Goal: Register for event/course

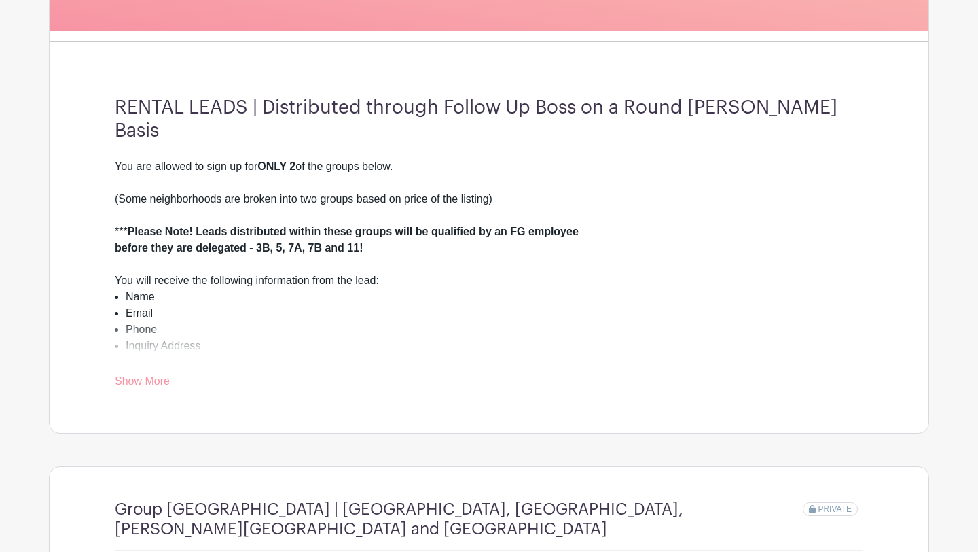
scroll to position [630, 0]
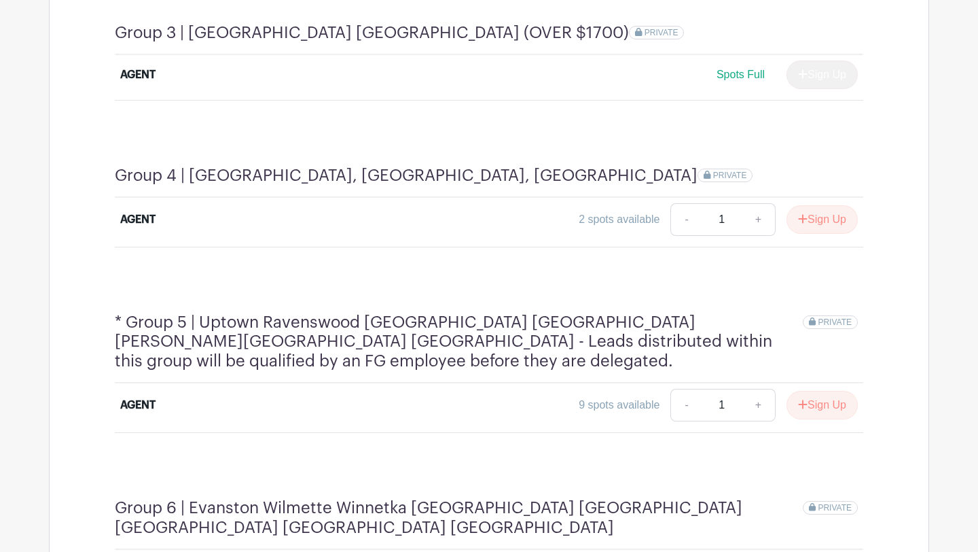
click at [802, 244] on div "Group 4 | [GEOGRAPHIC_DATA], [GEOGRAPHIC_DATA], [GEOGRAPHIC_DATA] PRIVATE AGENT…" at bounding box center [489, 206] width 814 height 147
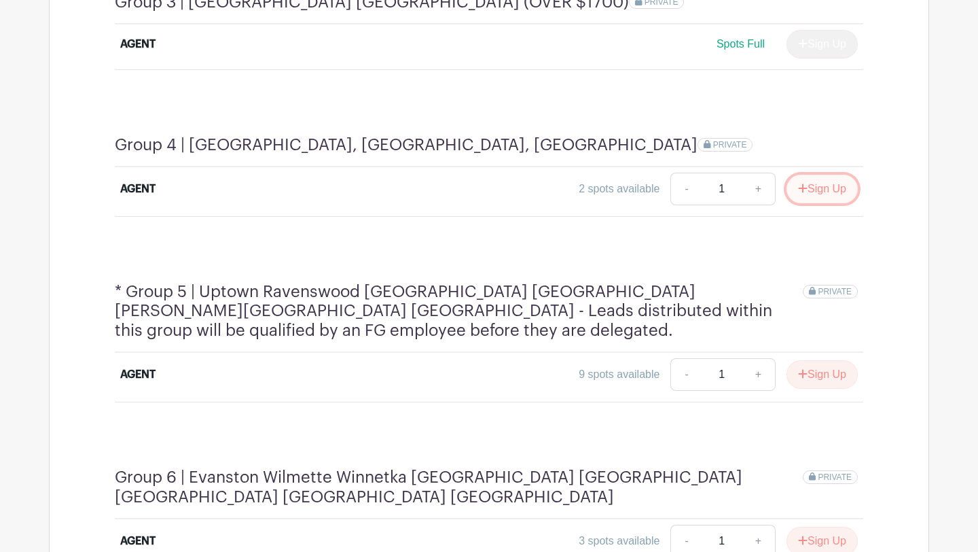
click at [821, 175] on button "Sign Up" at bounding box center [822, 189] width 71 height 29
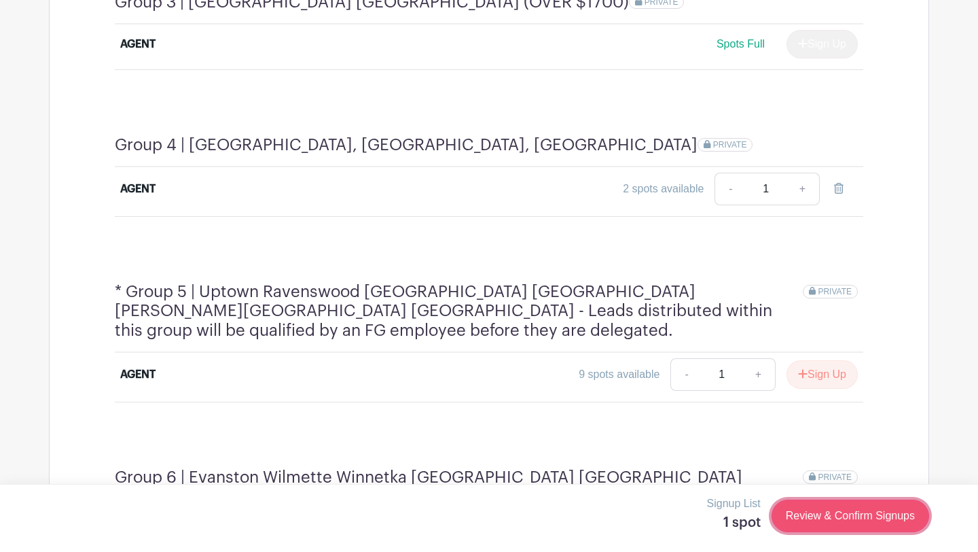
click at [833, 516] on link "Review & Confirm Signups" at bounding box center [851, 515] width 158 height 33
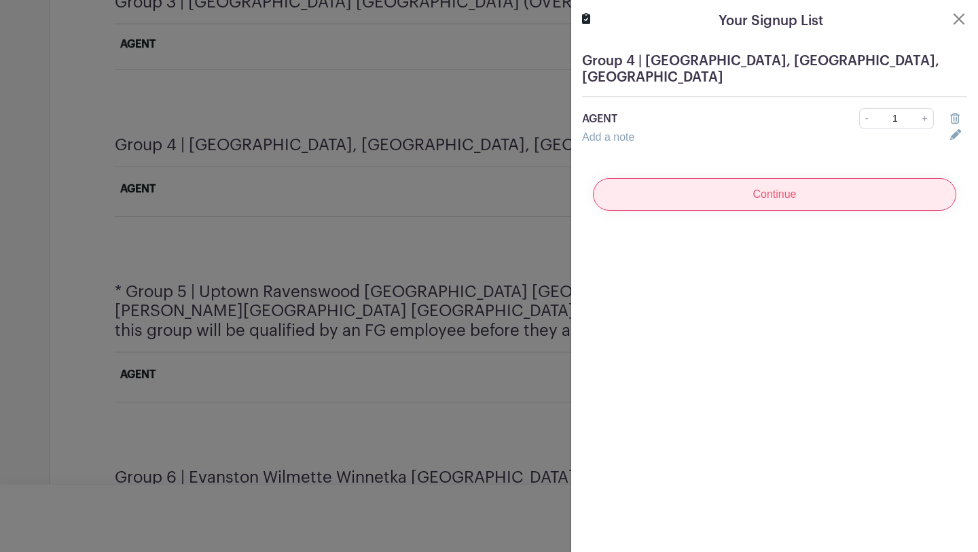
click at [803, 198] on input "Continue" at bounding box center [775, 194] width 364 height 33
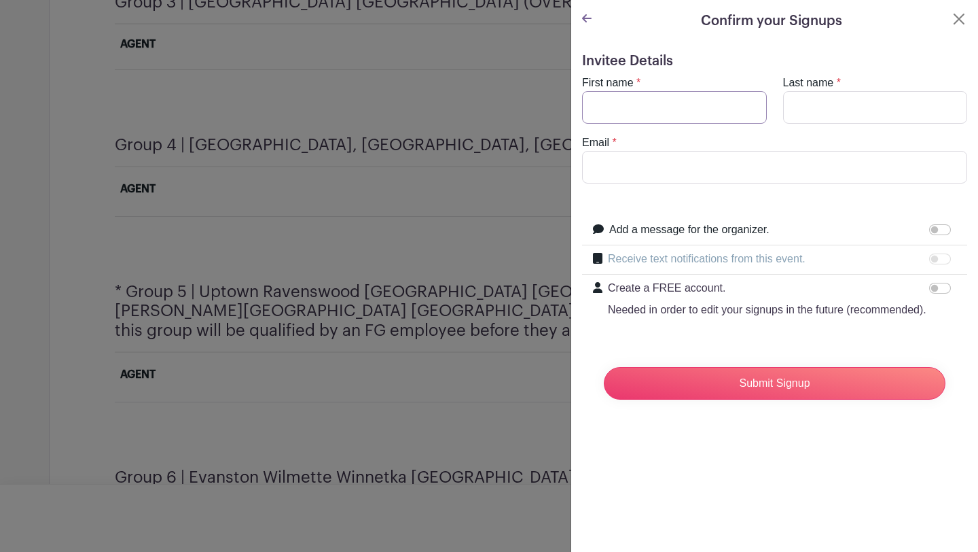
click at [734, 109] on input "First name" at bounding box center [674, 107] width 185 height 33
type input "[PERSON_NAME]"
type input "[PERSON_NAME][EMAIL_ADDRESS][DOMAIN_NAME]"
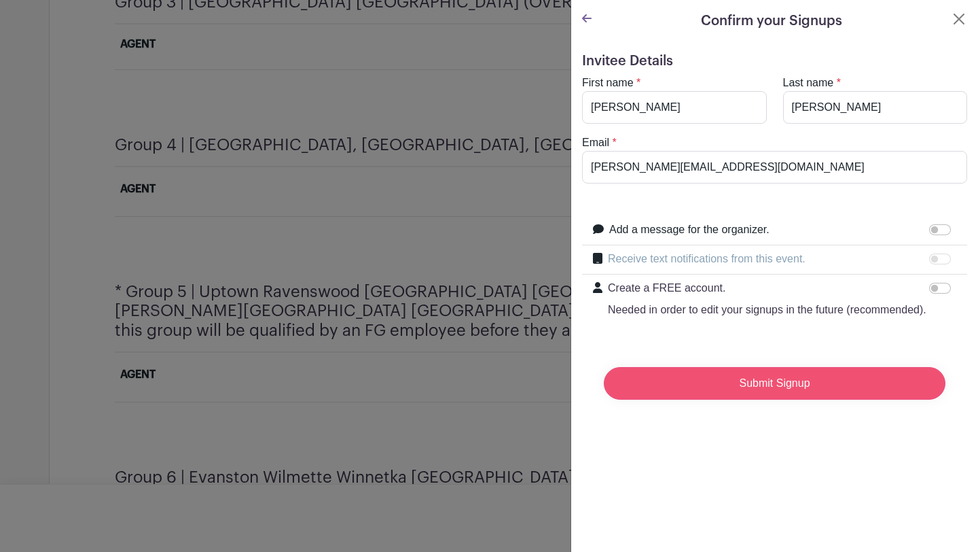
click at [715, 384] on input "Submit Signup" at bounding box center [775, 383] width 342 height 33
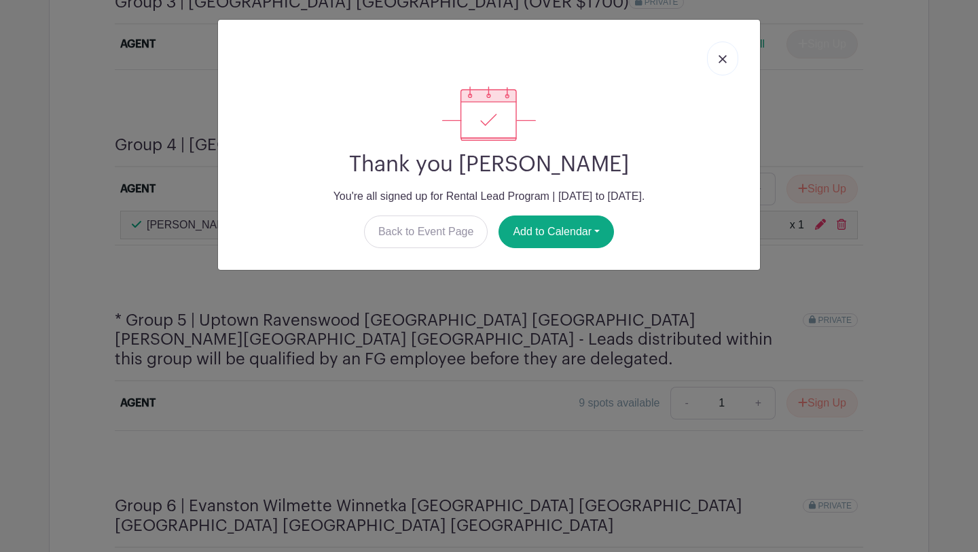
click at [714, 65] on link at bounding box center [722, 58] width 31 height 34
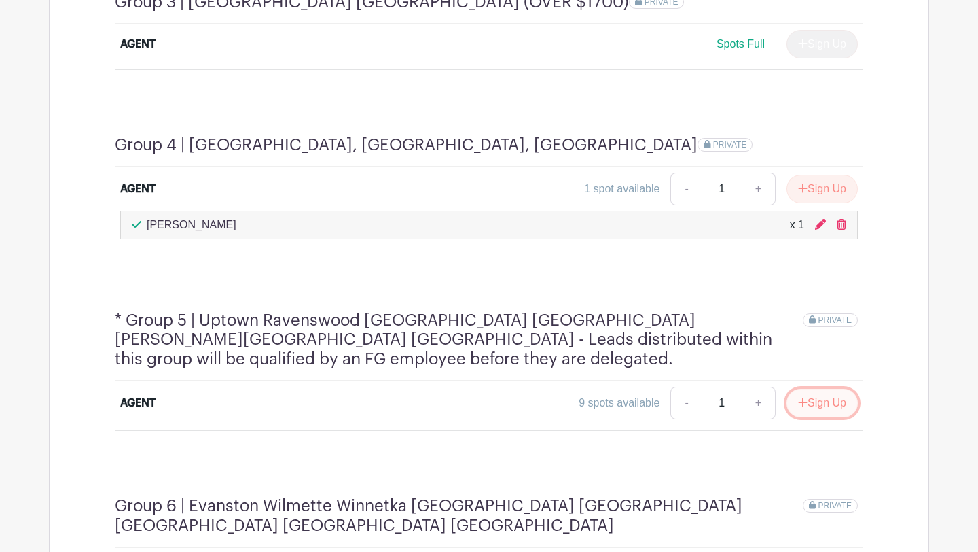
click at [830, 389] on button "Sign Up" at bounding box center [822, 403] width 71 height 29
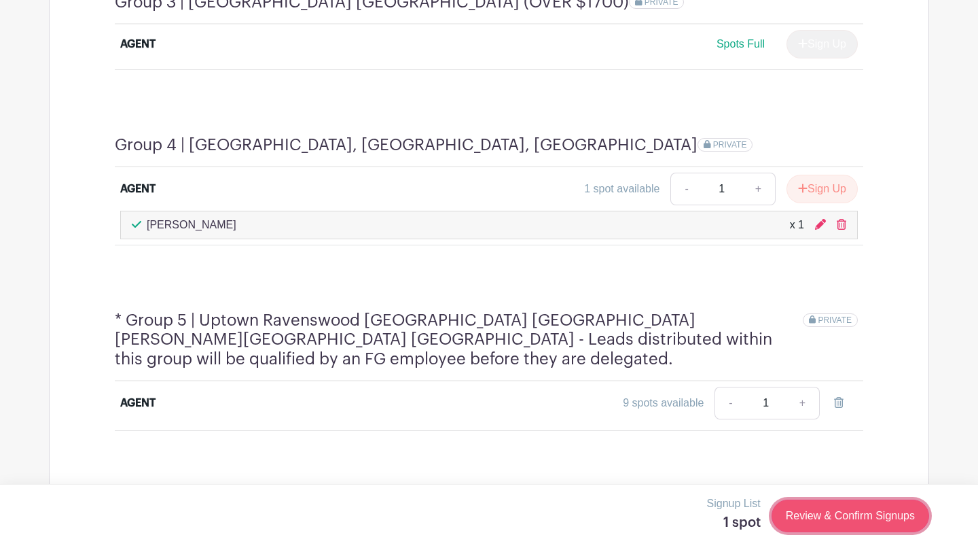
click at [805, 514] on link "Review & Confirm Signups" at bounding box center [851, 515] width 158 height 33
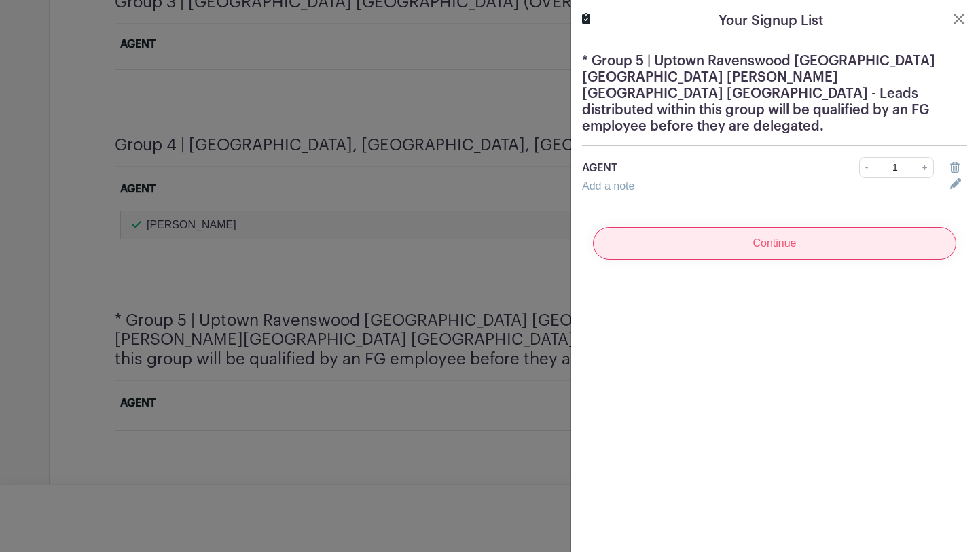
click at [790, 237] on input "Continue" at bounding box center [775, 243] width 364 height 33
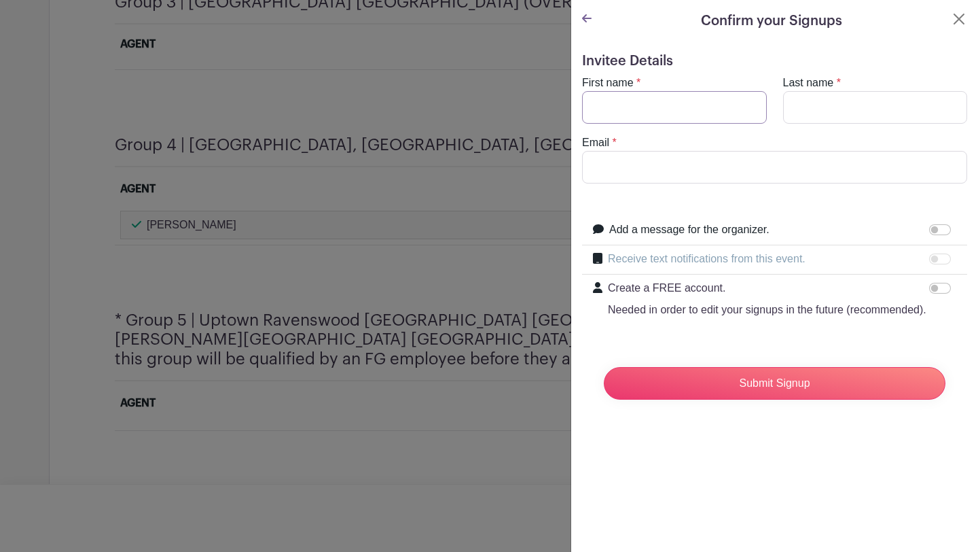
click at [713, 105] on input "First name" at bounding box center [674, 107] width 185 height 33
type input "[PERSON_NAME]"
type input "[PERSON_NAME][EMAIL_ADDRESS][DOMAIN_NAME]"
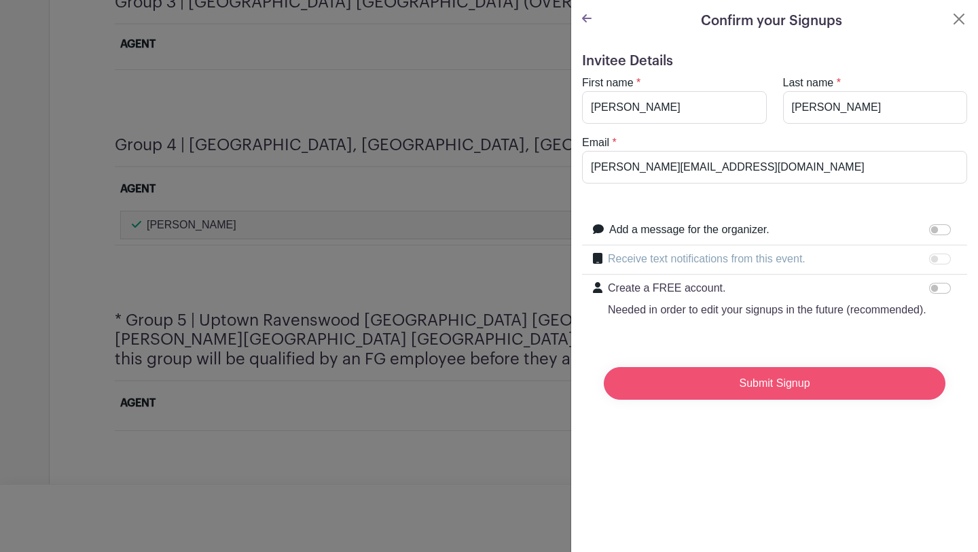
click at [718, 382] on input "Submit Signup" at bounding box center [775, 383] width 342 height 33
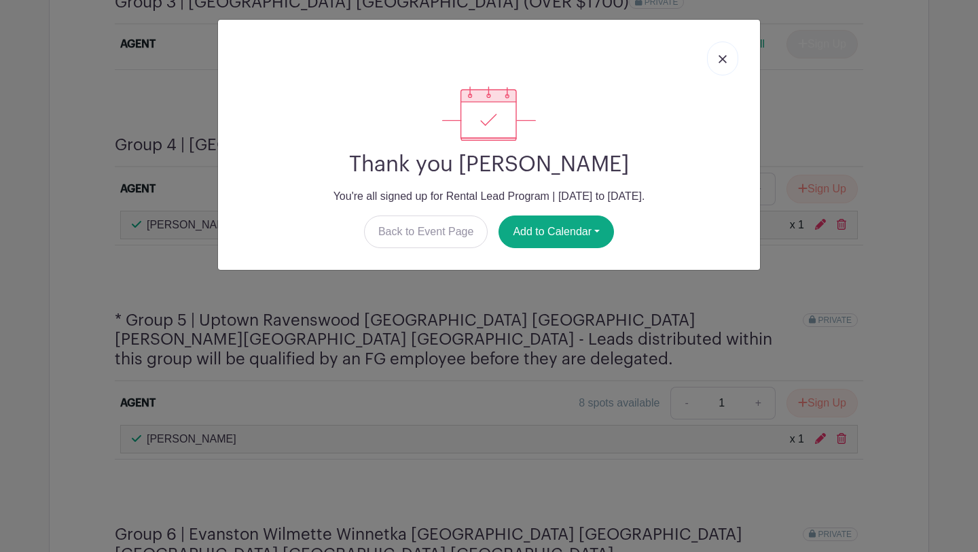
click at [714, 65] on link at bounding box center [722, 58] width 31 height 34
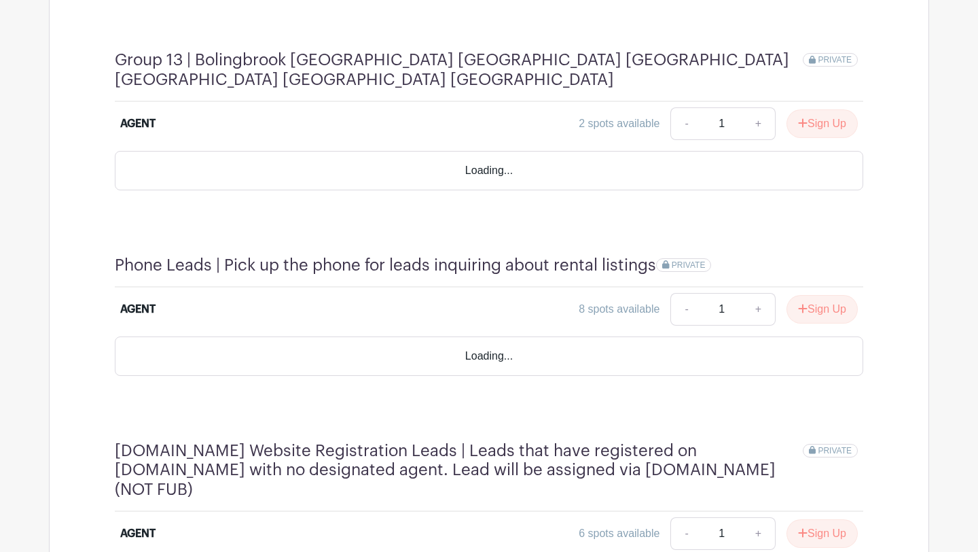
scroll to position [3522, 0]
click at [826, 519] on button "Sign Up" at bounding box center [822, 533] width 71 height 29
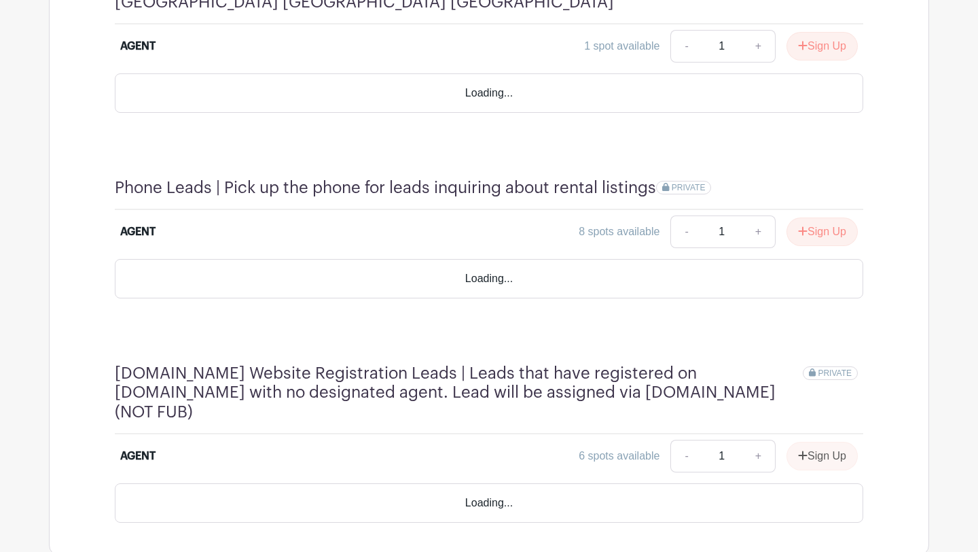
scroll to position [3289, 0]
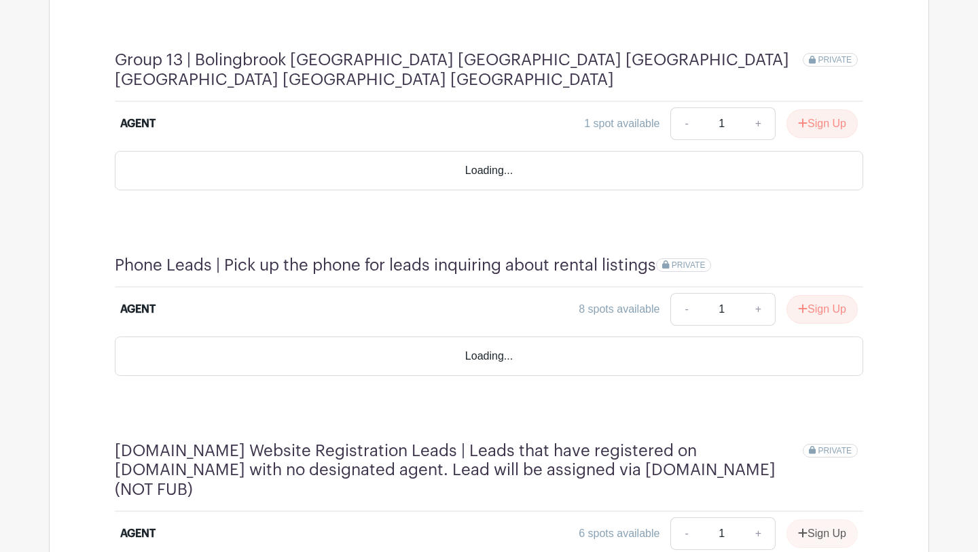
click at [822, 519] on div "Sign Up" at bounding box center [817, 533] width 82 height 29
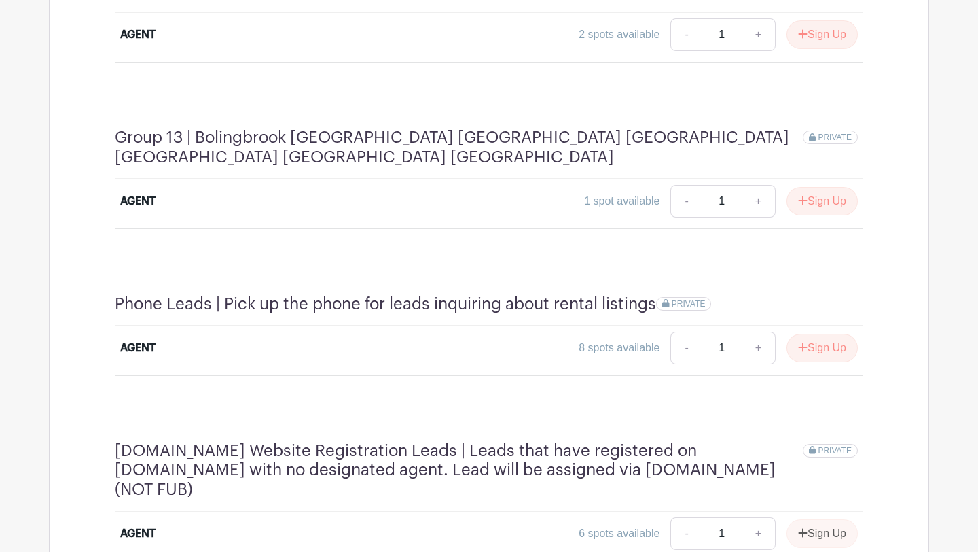
scroll to position [3134, 0]
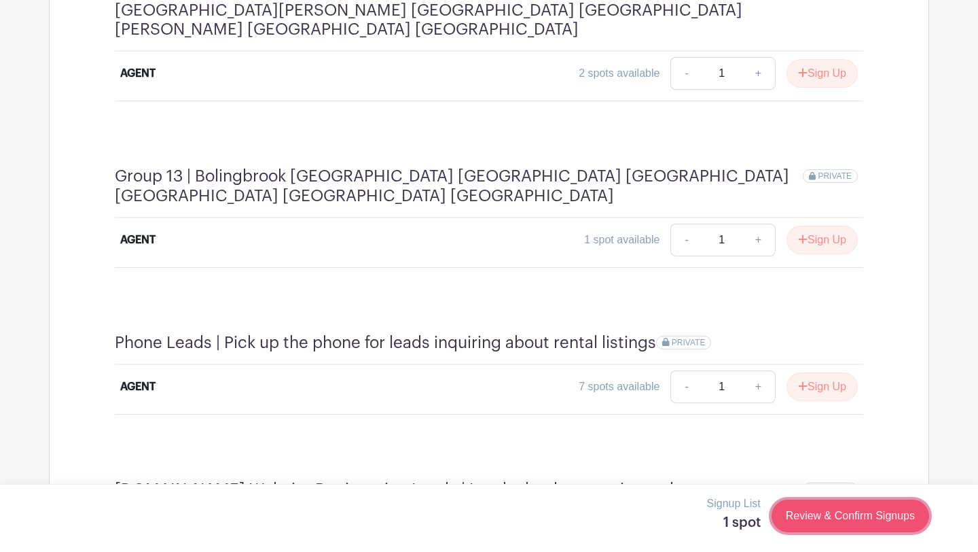
click at [814, 512] on link "Review & Confirm Signups" at bounding box center [851, 515] width 158 height 33
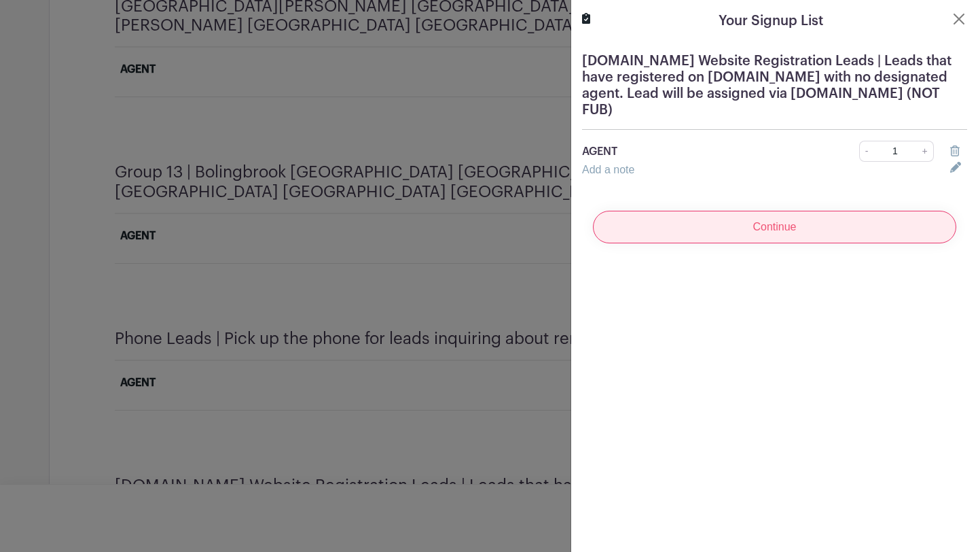
scroll to position [3126, 0]
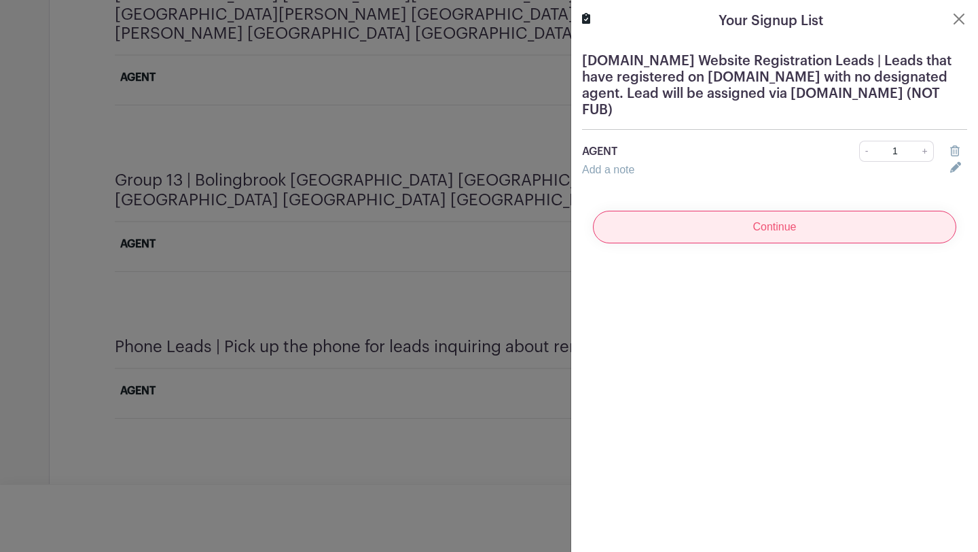
click at [800, 230] on input "Continue" at bounding box center [775, 227] width 364 height 33
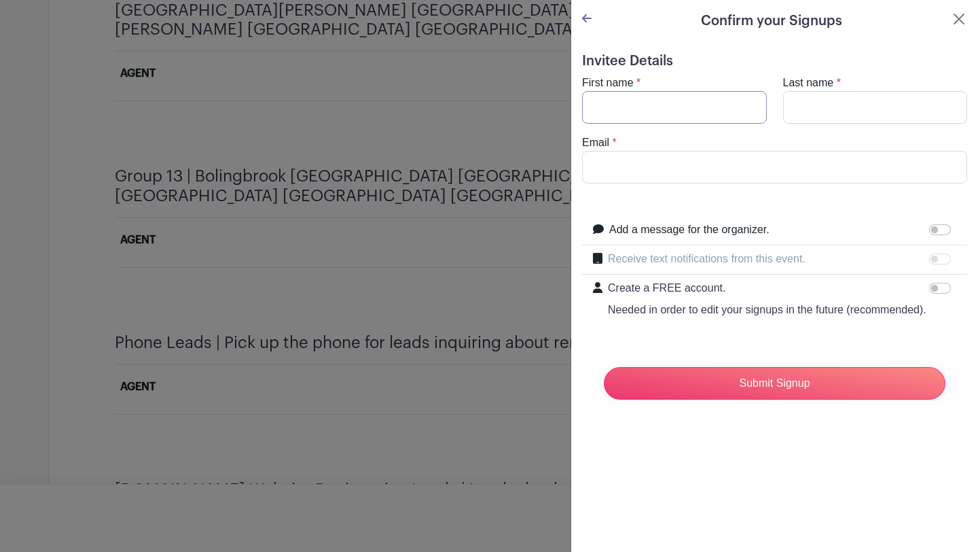
click at [730, 111] on input "First name" at bounding box center [674, 107] width 185 height 33
type input "[PERSON_NAME]"
type input "[PERSON_NAME][EMAIL_ADDRESS][DOMAIN_NAME]"
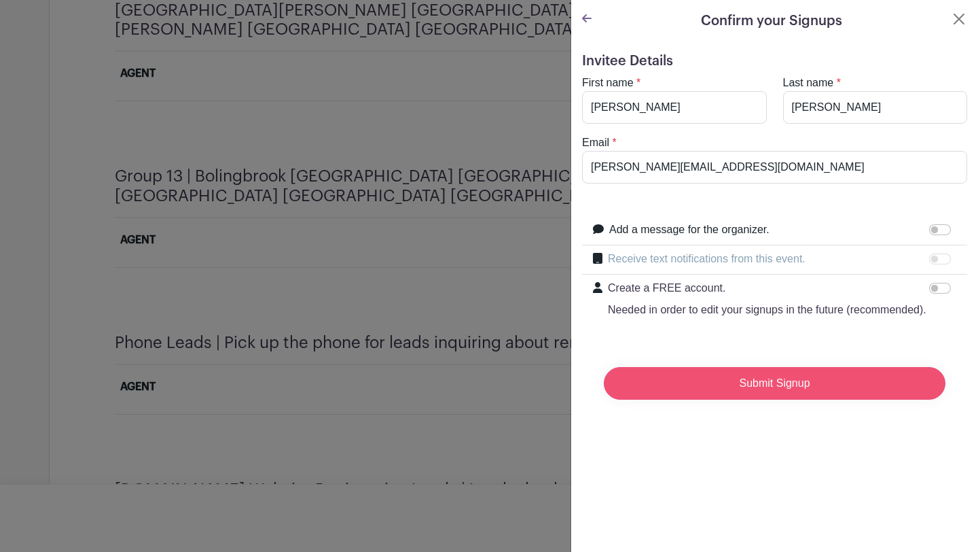
click at [715, 390] on input "Submit Signup" at bounding box center [775, 383] width 342 height 33
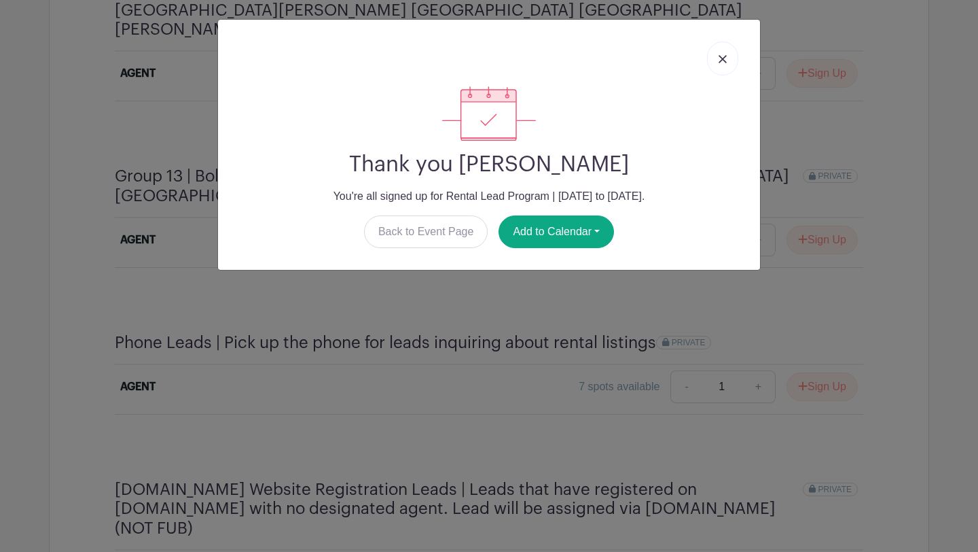
click at [732, 63] on link at bounding box center [722, 58] width 31 height 34
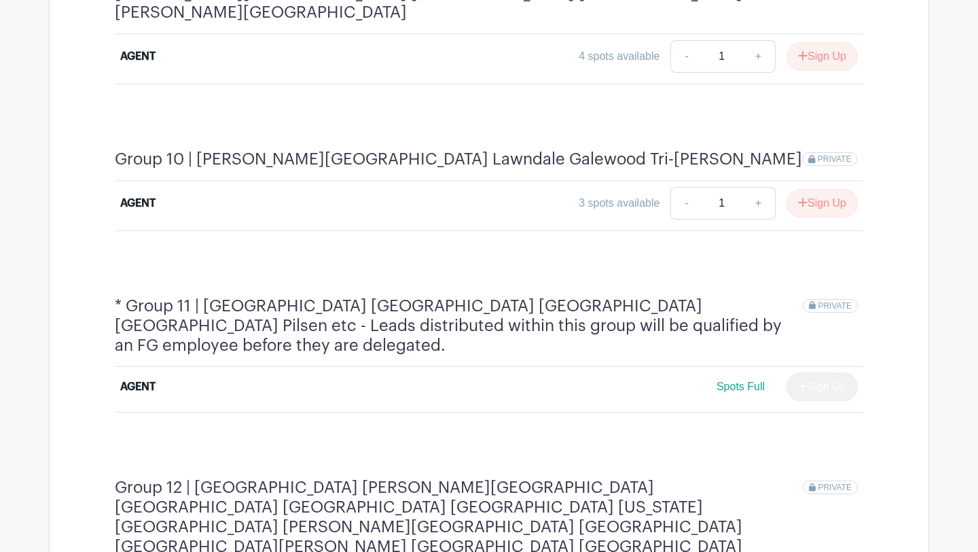
scroll to position [2413, 0]
